Goal: Check status

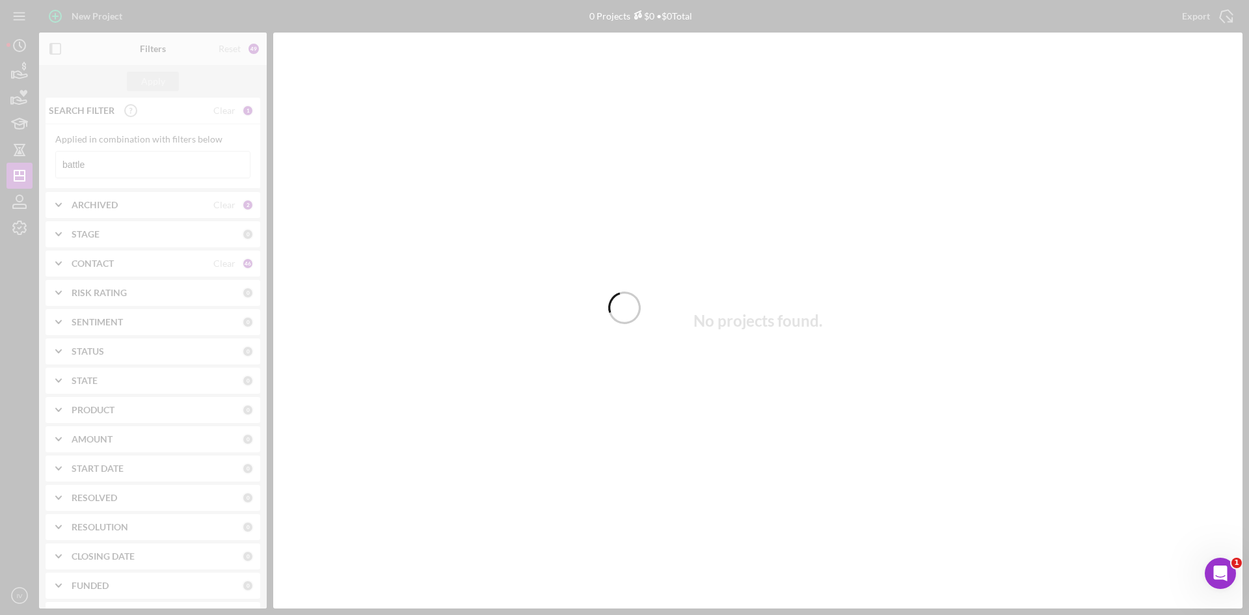
click at [113, 159] on div at bounding box center [624, 307] width 1249 height 615
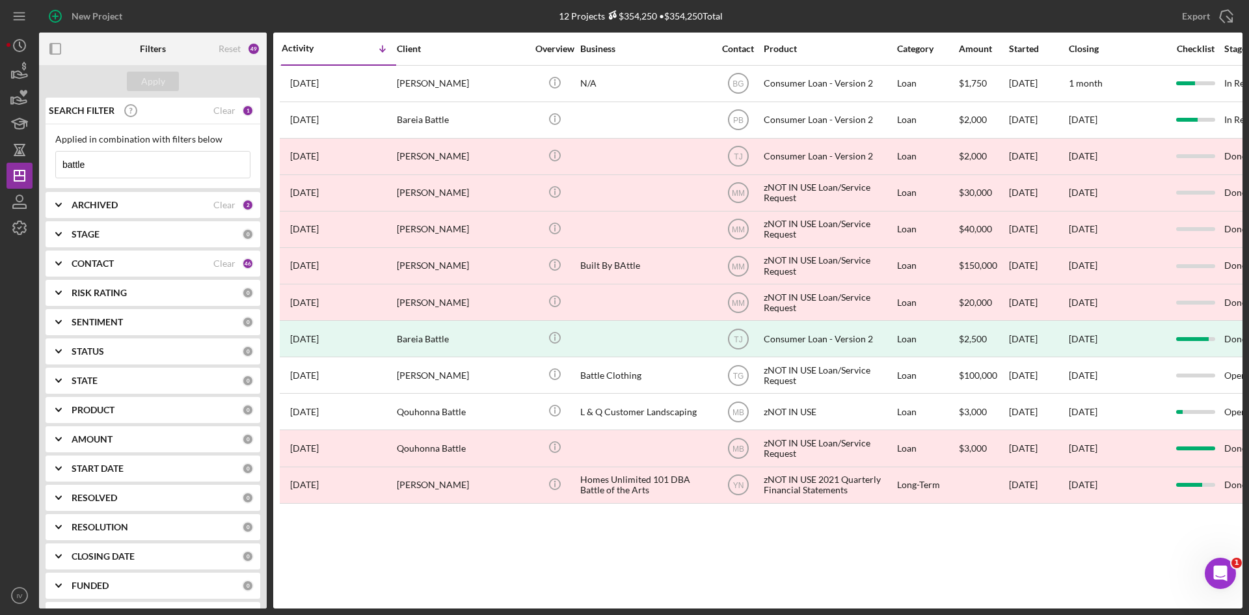
drag, startPoint x: 107, startPoint y: 170, endPoint x: -24, endPoint y: 161, distance: 131.7
click at [0, 161] on html "New Project 12 Projects $354,250 • $354,250 Total battle Export Icon/Export Fil…" at bounding box center [624, 307] width 1249 height 615
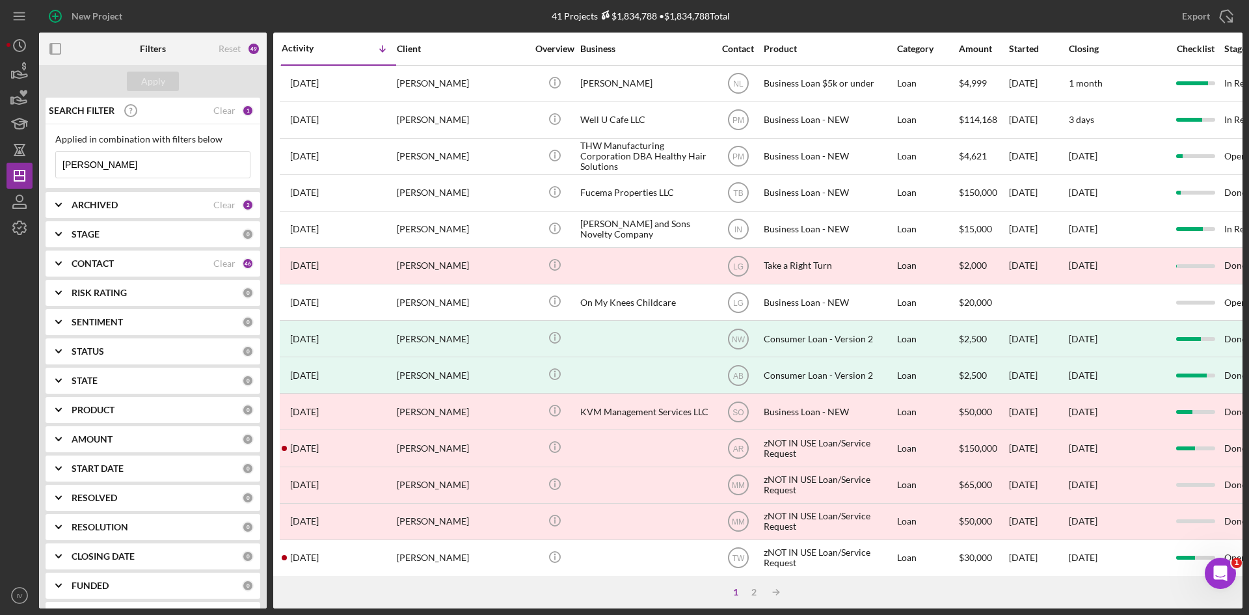
type input "[PERSON_NAME]"
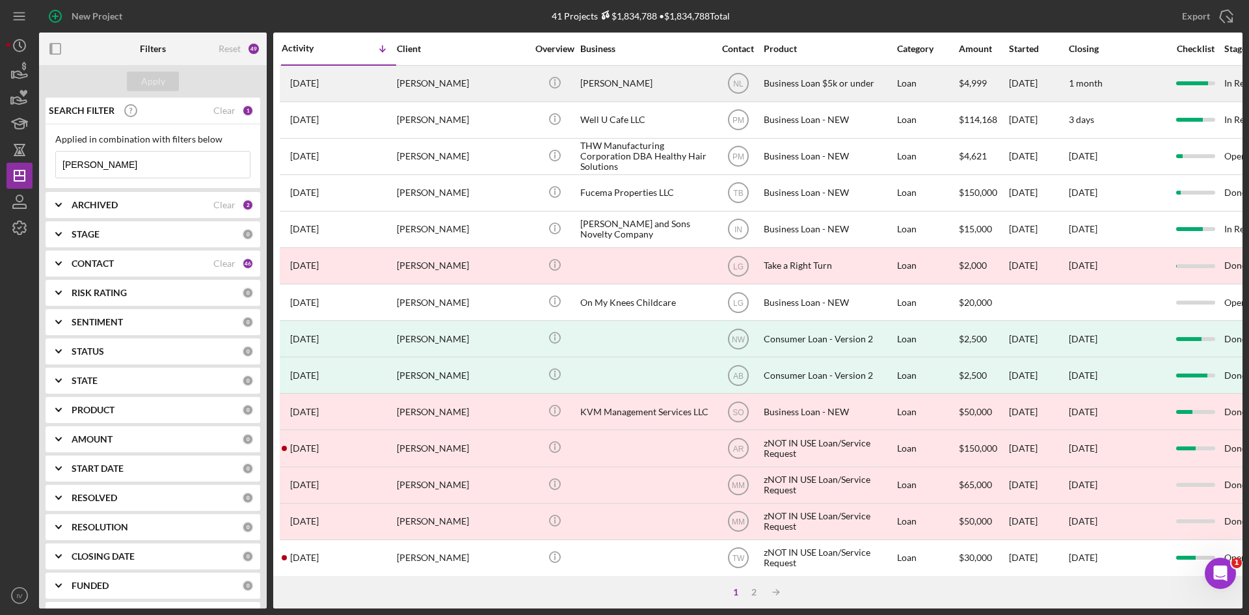
click at [412, 94] on div "[PERSON_NAME]" at bounding box center [462, 83] width 130 height 34
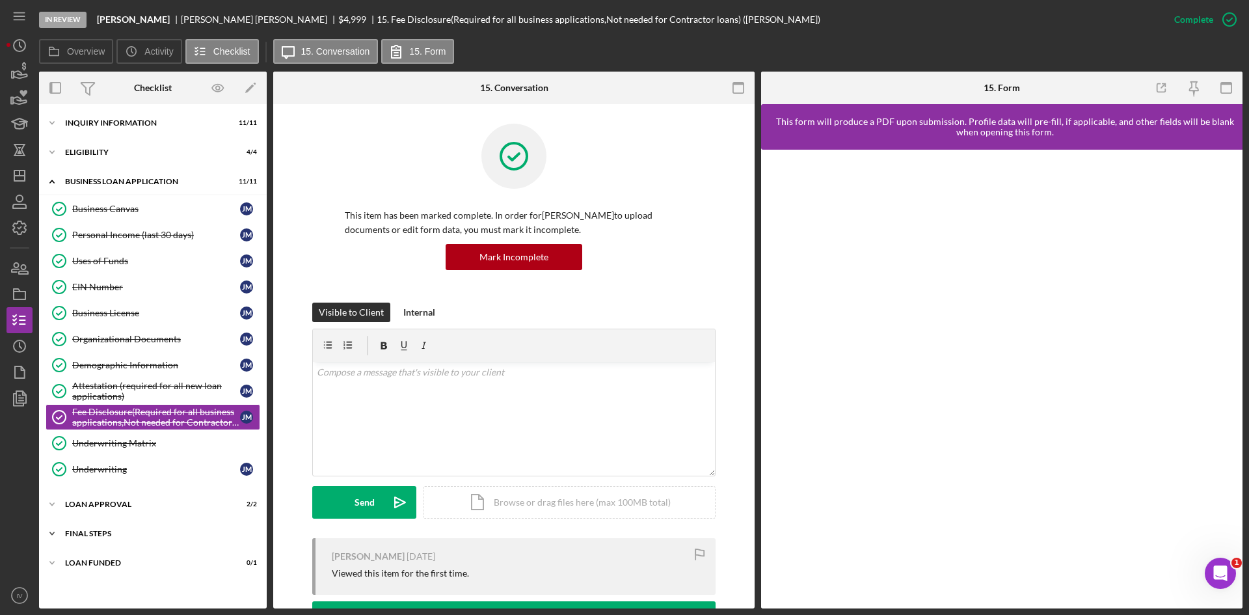
click at [123, 528] on div "Icon/Expander Final Steps 7 / 13" at bounding box center [153, 533] width 228 height 26
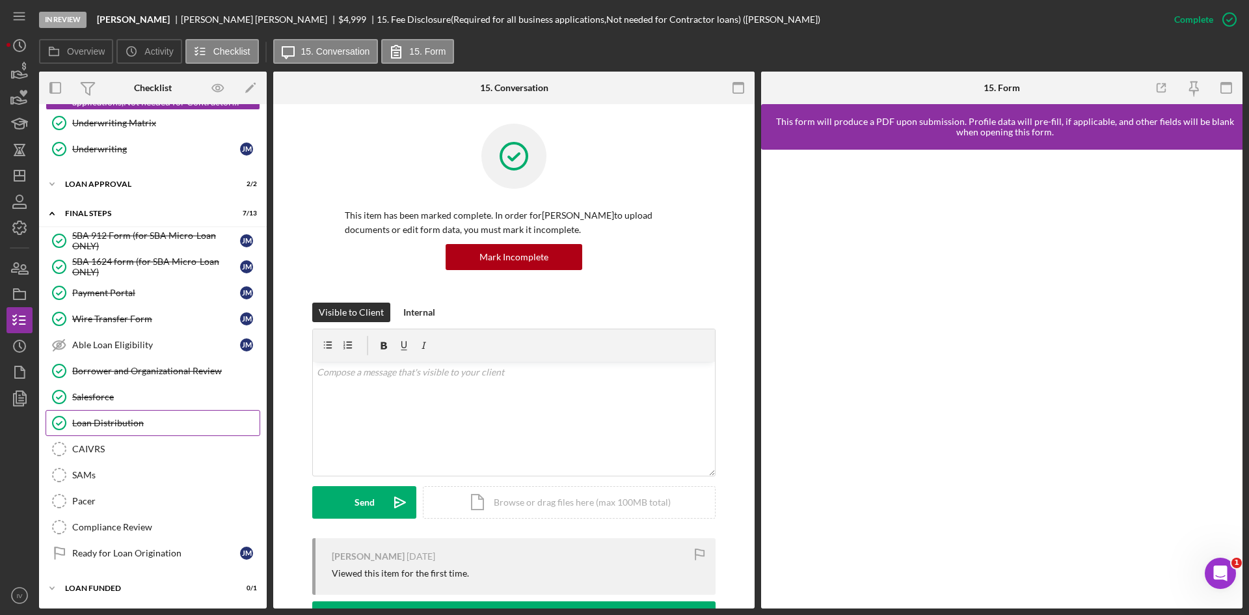
click at [139, 427] on div "Loan Distribution" at bounding box center [165, 423] width 187 height 10
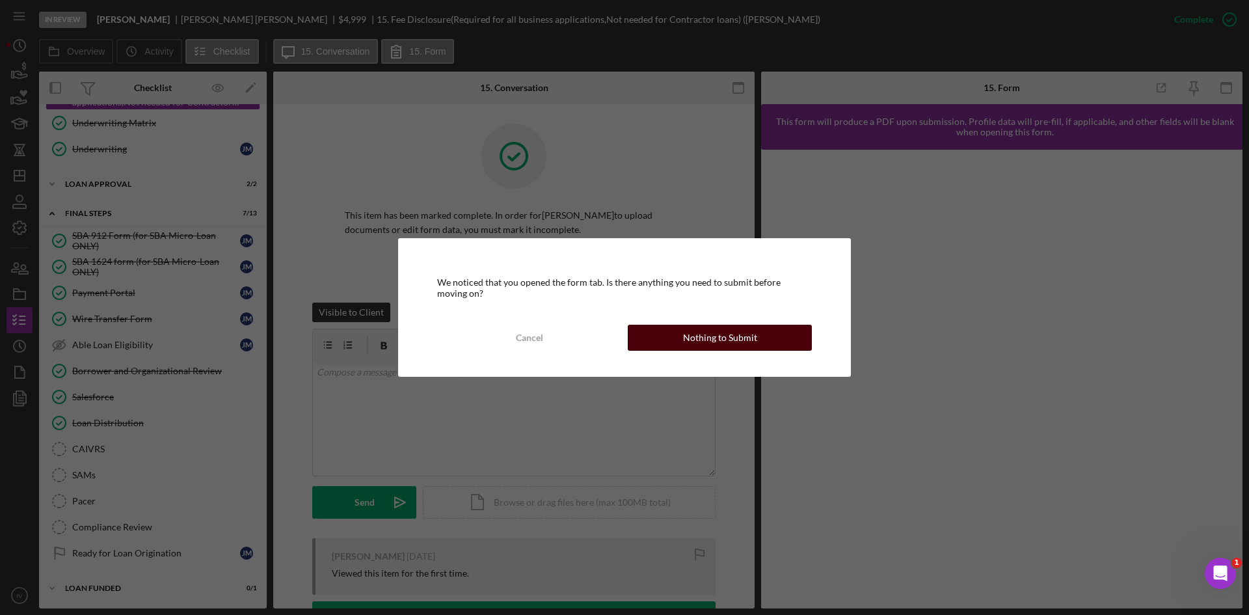
click at [713, 344] on div "Nothing to Submit" at bounding box center [720, 338] width 74 height 26
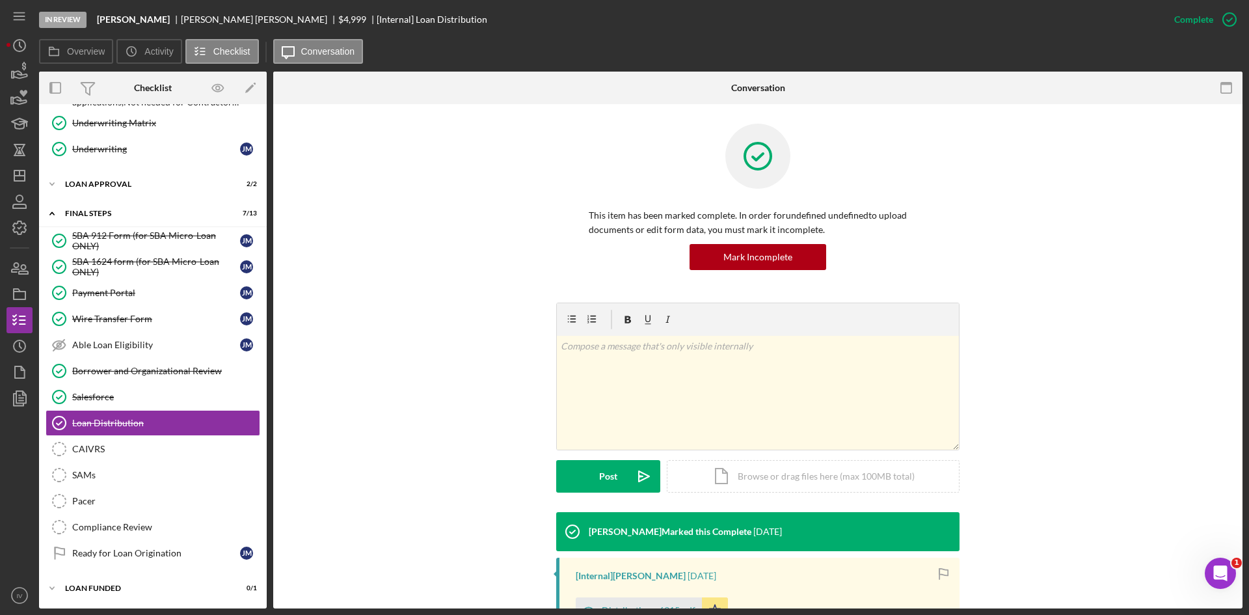
scroll to position [195, 0]
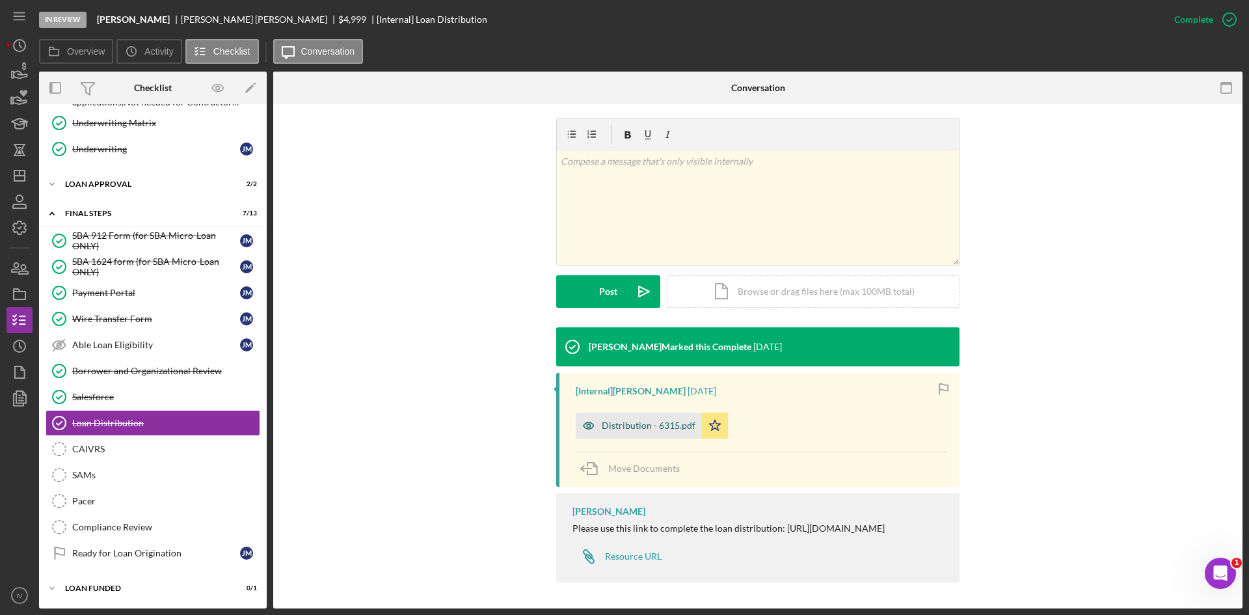
click at [639, 420] on div "Distribution - 6315.pdf" at bounding box center [649, 425] width 94 height 10
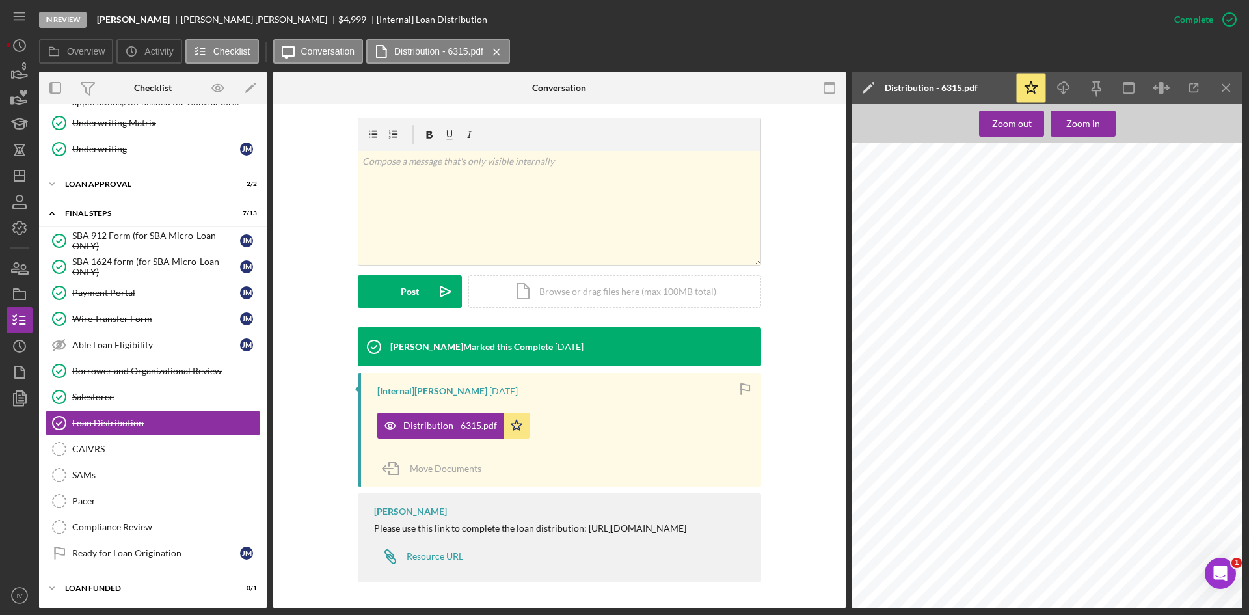
scroll to position [1626, 0]
